Goal: Task Accomplishment & Management: Complete application form

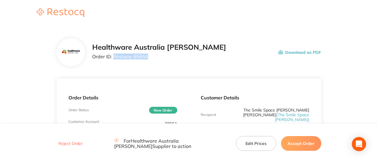
drag, startPoint x: 142, startPoint y: 59, endPoint x: 114, endPoint y: 57, distance: 27.7
click at [114, 57] on p "Order ID: Restocq- 95656" at bounding box center [159, 56] width 134 height 5
copy p "Restocq- 95656"
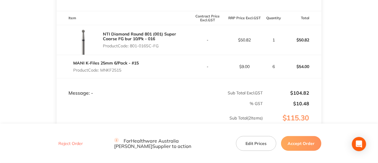
scroll to position [148, 0]
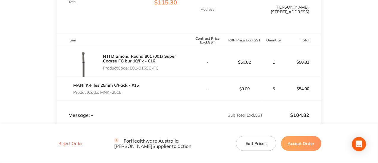
drag, startPoint x: 123, startPoint y: 88, endPoint x: 103, endPoint y: 82, distance: 21.5
click at [102, 90] on p "Product Code: MNKF2515" at bounding box center [106, 92] width 66 height 5
copy p "MNKF2515"
click at [134, 83] on link "MANI K-Files 25mm 6/Pack - #15" at bounding box center [106, 85] width 66 height 5
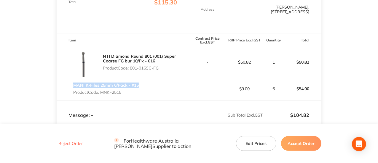
drag, startPoint x: 143, startPoint y: 82, endPoint x: 74, endPoint y: 81, distance: 68.8
click at [74, 82] on div "MANI K-Files 25mm 6/Pack - #15 Product Code: MNKF2515" at bounding box center [123, 89] width 132 height 17
copy link "MANI K-Files 25mm 6/Pack - #15"
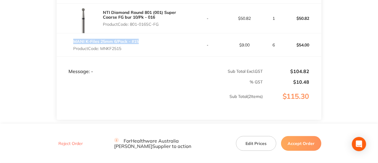
scroll to position [198, 0]
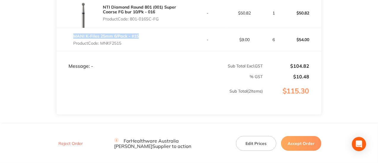
click at [304, 141] on button "Accept Order" at bounding box center [301, 143] width 40 height 15
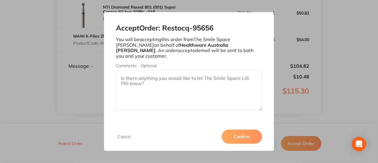
click at [173, 82] on textarea "Comments - Optional" at bounding box center [189, 91] width 147 height 40
paste textarea "801-016SC-FG"
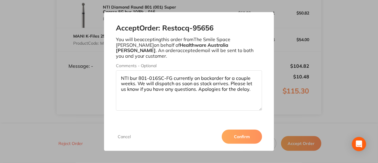
click at [172, 74] on textarea "NTI bur 801-016SC-FG currently on backorder for a couple weeks. We will dispatc…" at bounding box center [189, 91] width 147 height 40
click at [174, 75] on textarea "NTI bur 801-016SC-FG currently on backorder for a couple weeks. We will dispatc…" at bounding box center [189, 91] width 147 height 40
click at [138, 80] on textarea "NTI bur 801-016SC-FG is currently on backorder for a couple weeks. We will disp…" at bounding box center [189, 91] width 147 height 40
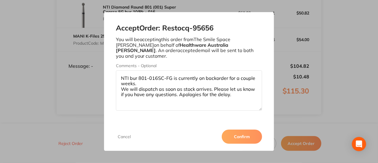
click at [212, 85] on textarea "NTI bur 801-016SC-FG is currently on backorder for a couple weeks. We will disp…" at bounding box center [189, 91] width 147 height 40
click at [222, 91] on textarea "NTI bur 801-016SC-FG is currently on backorder for a couple weeks. We will disp…" at bounding box center [189, 91] width 147 height 40
click at [118, 87] on textarea "NTI bur 801-016SC-FG is currently on backorder for a couple weeks. We will disp…" at bounding box center [189, 91] width 147 height 40
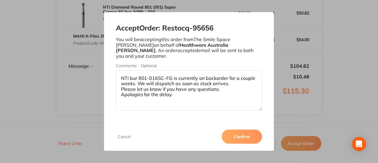
click at [225, 91] on textarea "NTI bur 801-016SC-FG is currently on backorder for a couple weeks. We will disp…" at bounding box center [189, 91] width 147 height 40
type textarea "NTI bur 801-016SC-FG is currently on backorder for a couple weeks. We will disp…"
click at [239, 130] on button "Confirm" at bounding box center [242, 137] width 40 height 14
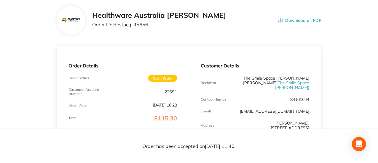
scroll to position [0, 0]
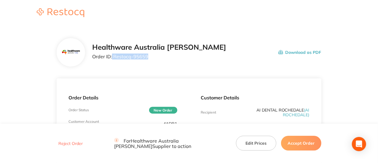
drag, startPoint x: 148, startPoint y: 57, endPoint x: 112, endPoint y: 58, distance: 35.9
click at [112, 58] on p "Order ID: Restocq- 95659" at bounding box center [159, 56] width 134 height 5
copy p "Restocq- 95659"
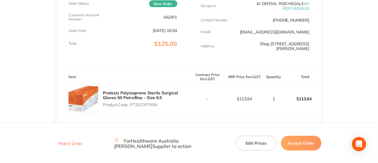
scroll to position [148, 0]
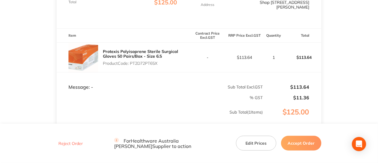
drag, startPoint x: 310, startPoint y: 148, endPoint x: 309, endPoint y: 140, distance: 7.8
click at [310, 148] on button "Accept Order" at bounding box center [301, 143] width 40 height 15
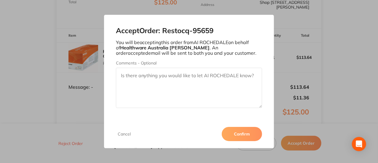
click at [249, 134] on button "Confirm" at bounding box center [242, 134] width 40 height 14
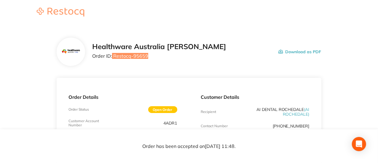
scroll to position [0, 0]
